Goal: Transaction & Acquisition: Subscribe to service/newsletter

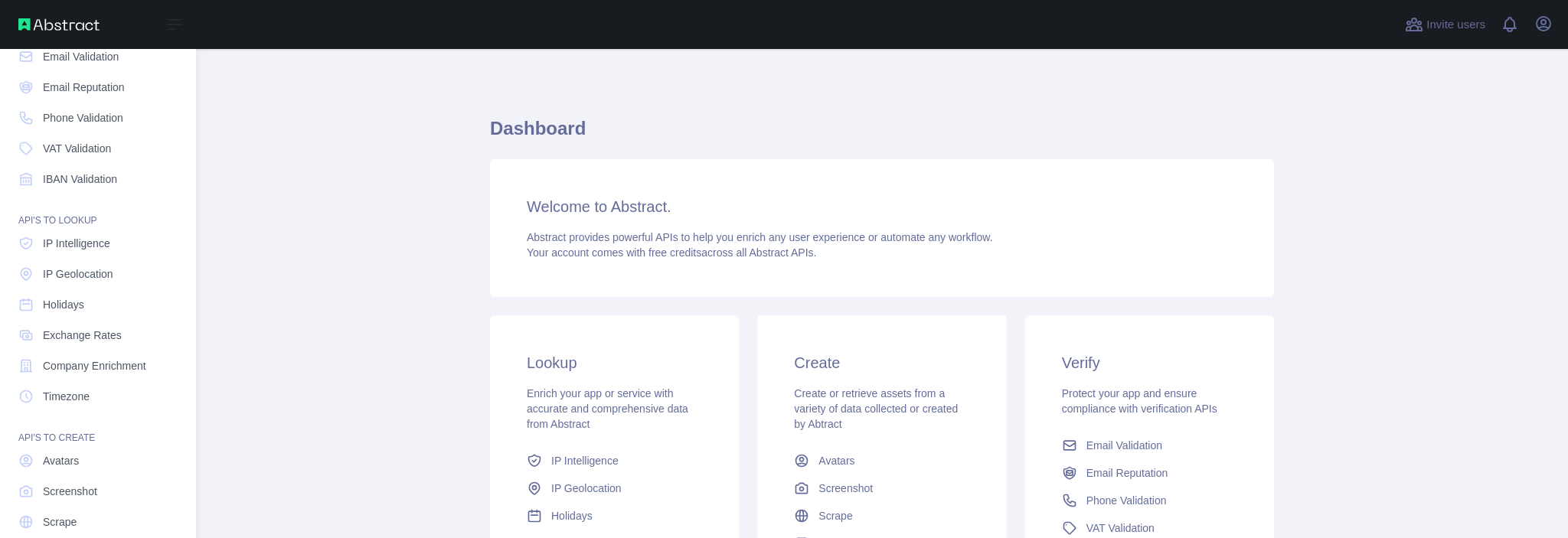
scroll to position [135, 0]
